Goal: Information Seeking & Learning: Learn about a topic

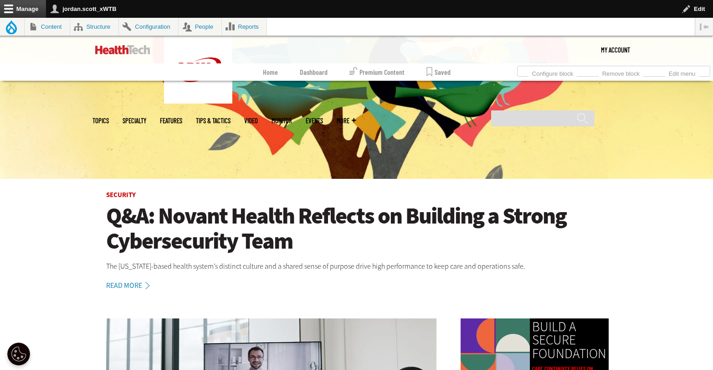
scroll to position [98, 0]
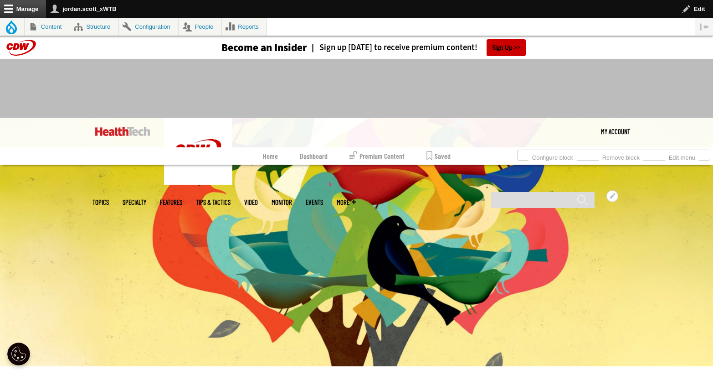
click at [182, 199] on link "Features" at bounding box center [171, 202] width 22 height 7
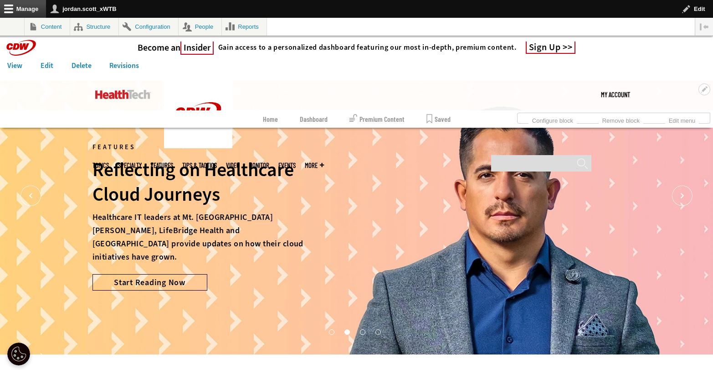
click at [379, 334] on button "4" at bounding box center [378, 331] width 5 height 5
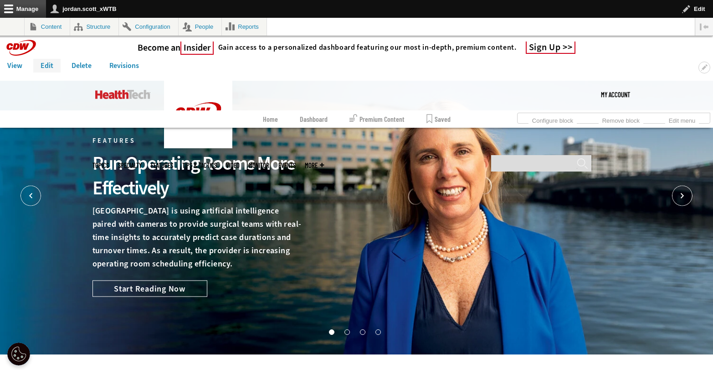
click at [46, 62] on link "Edit" at bounding box center [46, 66] width 27 height 14
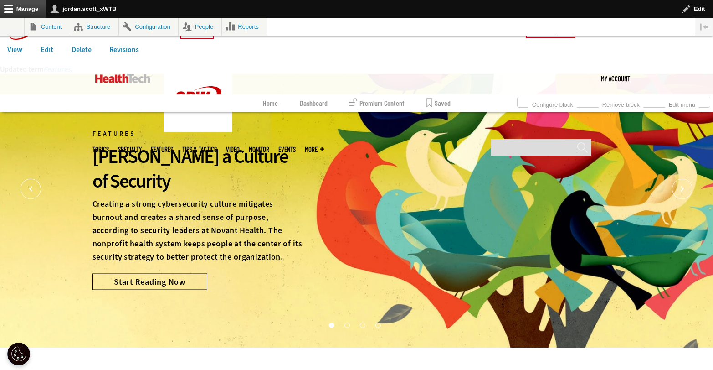
scroll to position [29, 0]
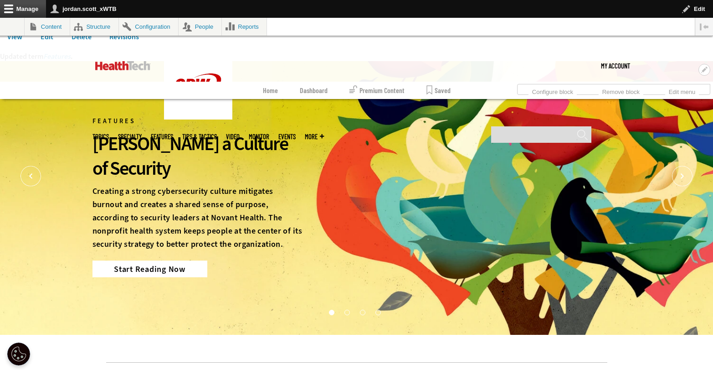
click at [171, 261] on link "Start Reading Now" at bounding box center [150, 269] width 115 height 16
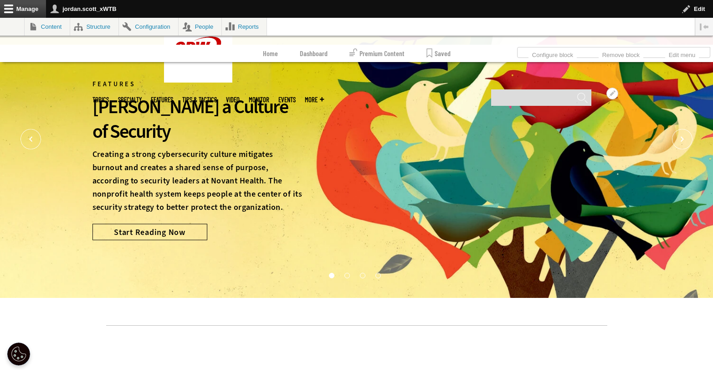
scroll to position [29, 0]
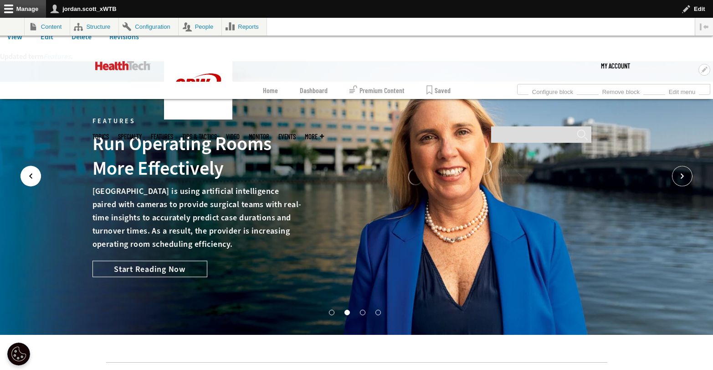
click at [34, 180] on icon "Prev" at bounding box center [31, 176] width 21 height 21
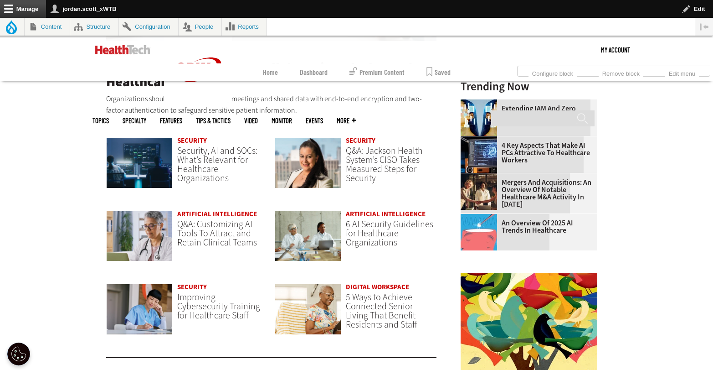
scroll to position [626, 0]
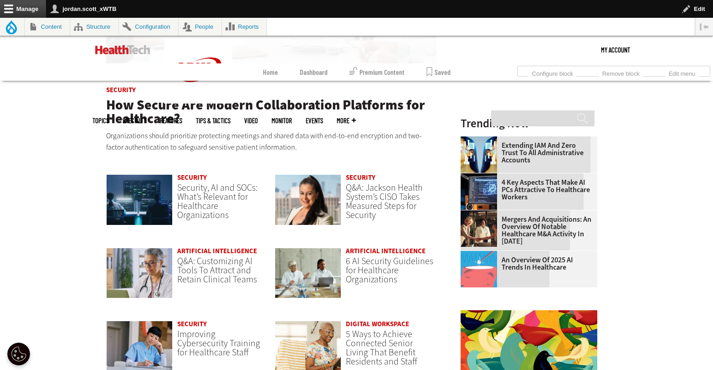
click at [532, 229] on link "Mergers and Acquisitions: An Overview of Notable Healthcare M&A Activity in [DA…" at bounding box center [526, 230] width 131 height 29
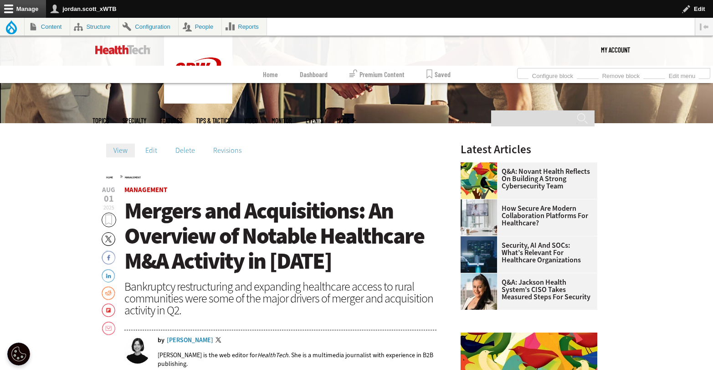
scroll to position [319, 0]
